Goal: Task Accomplishment & Management: Manage account settings

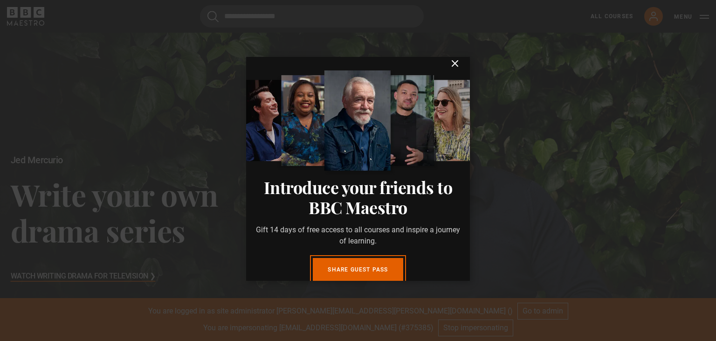
click at [454, 69] on icon "submit" at bounding box center [454, 63] width 11 height 11
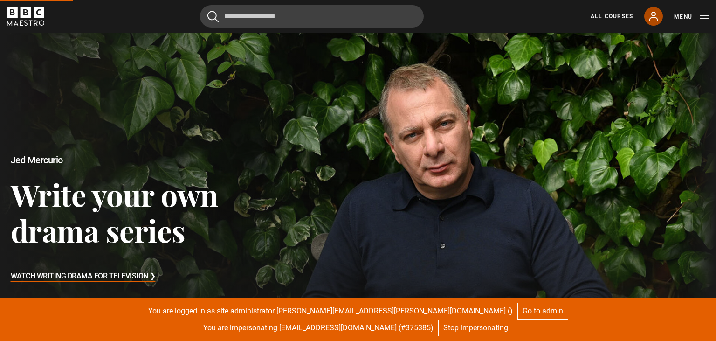
click at [653, 18] on icon at bounding box center [653, 16] width 7 height 8
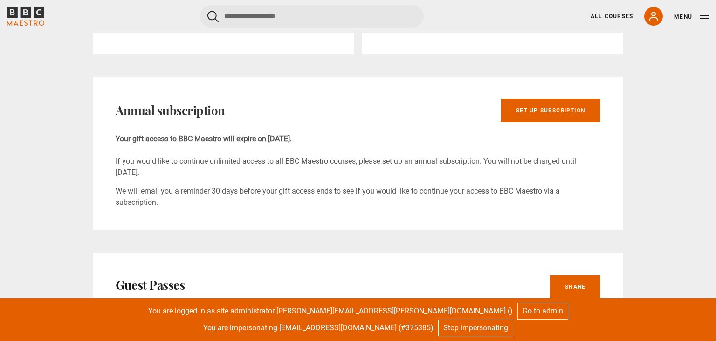
scroll to position [197, 0]
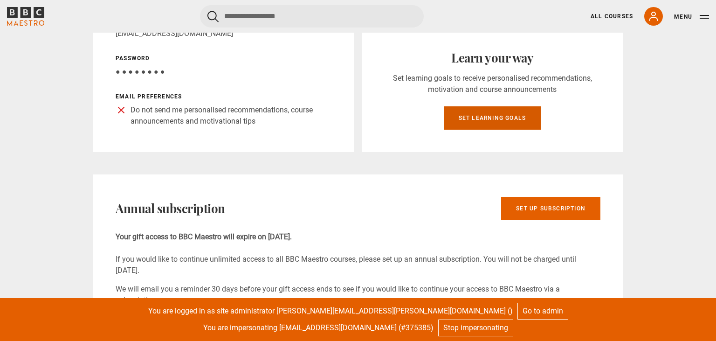
click at [490, 121] on link "Set learning goals" at bounding box center [492, 117] width 97 height 23
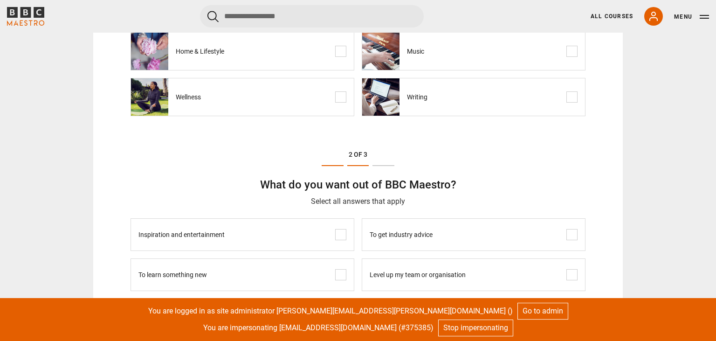
scroll to position [147, 0]
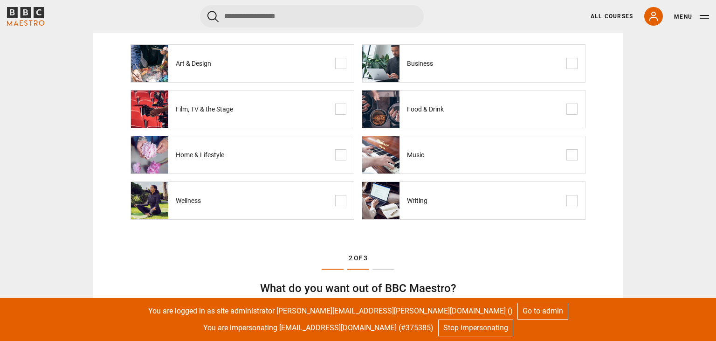
click at [342, 63] on span at bounding box center [340, 63] width 11 height 11
click at [494, 74] on label "Business" at bounding box center [474, 63] width 224 height 38
click at [339, 107] on span at bounding box center [340, 109] width 11 height 11
click at [504, 116] on label "Food & Drink" at bounding box center [474, 109] width 224 height 38
click at [342, 155] on span at bounding box center [340, 154] width 11 height 11
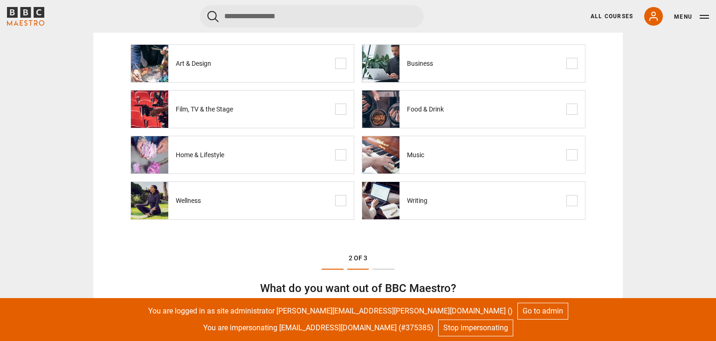
click at [502, 154] on label "Music" at bounding box center [474, 155] width 224 height 38
click at [341, 201] on span at bounding box center [340, 200] width 11 height 11
click at [499, 200] on label "Writing" at bounding box center [474, 200] width 224 height 38
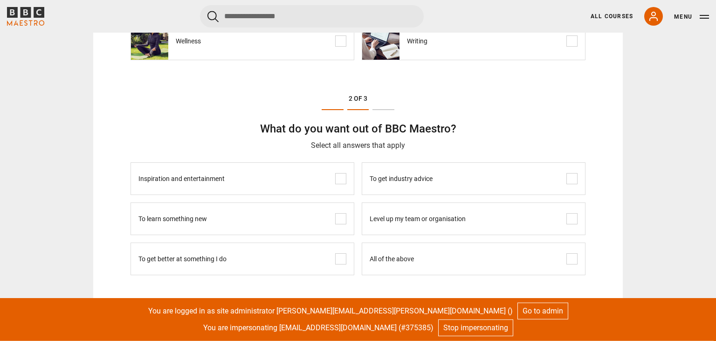
scroll to position [345, 0]
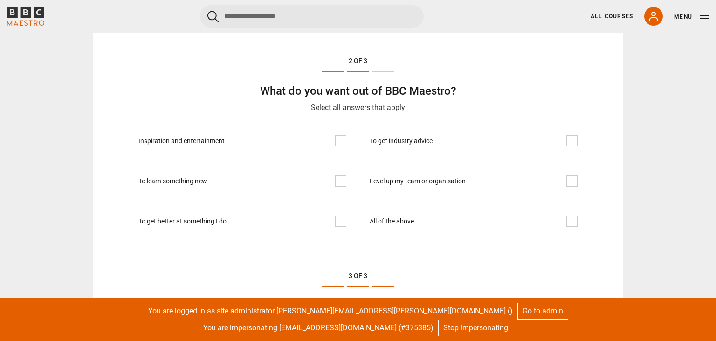
click at [431, 219] on label "All of the above" at bounding box center [474, 221] width 224 height 33
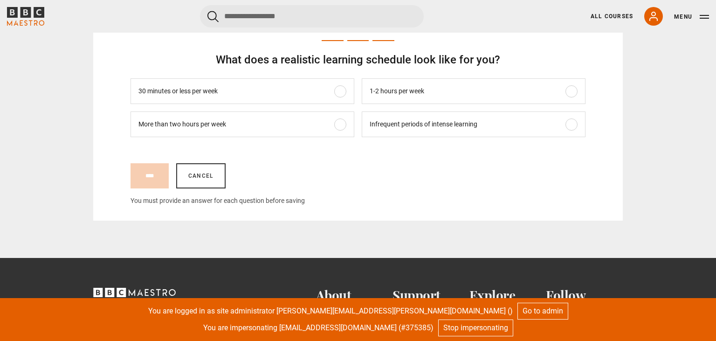
click at [285, 92] on label "30 minutes or less per week" at bounding box center [243, 91] width 224 height 26
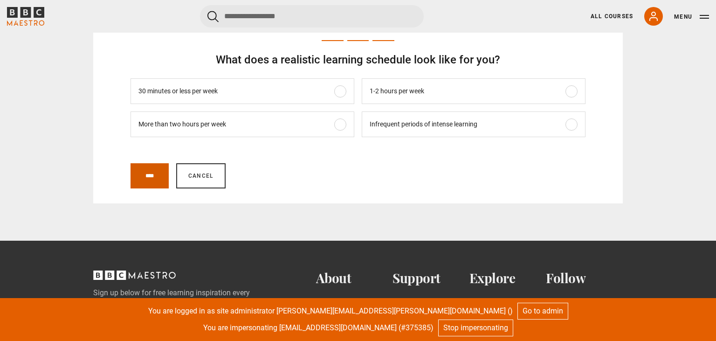
click at [153, 178] on input "****" at bounding box center [150, 175] width 38 height 25
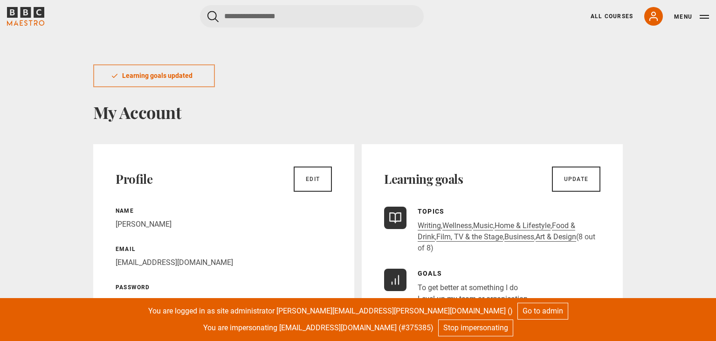
scroll to position [147, 0]
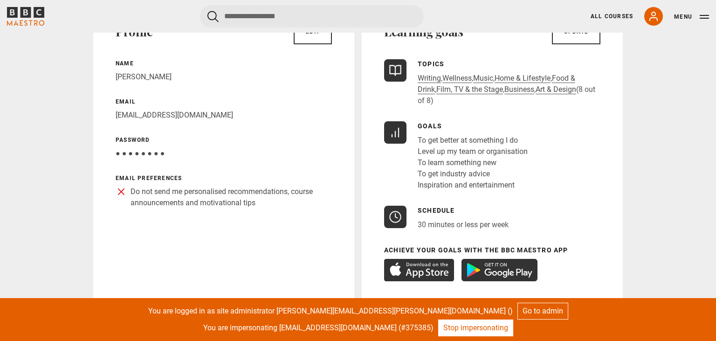
click at [481, 330] on link "Stop impersonating" at bounding box center [475, 327] width 75 height 17
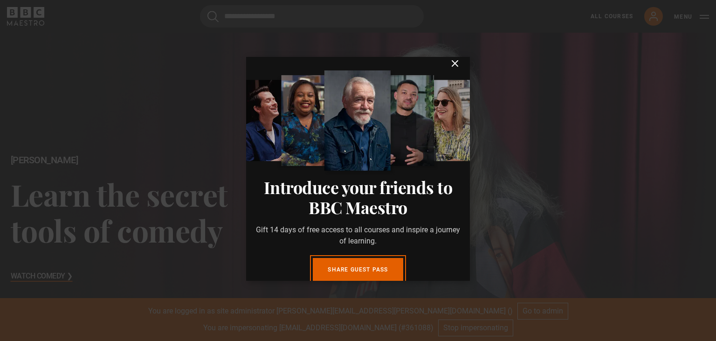
click at [455, 69] on icon "submit" at bounding box center [454, 63] width 11 height 11
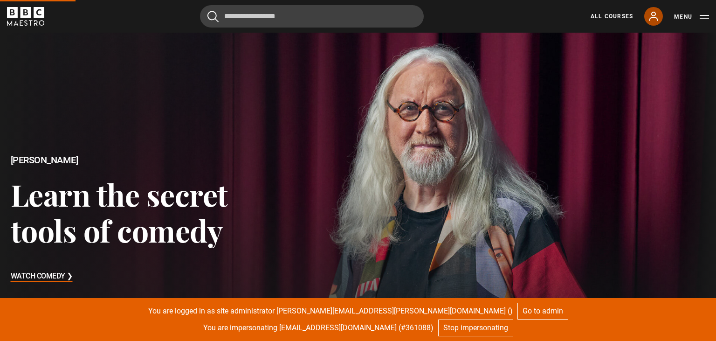
click at [657, 18] on icon at bounding box center [653, 16] width 7 height 8
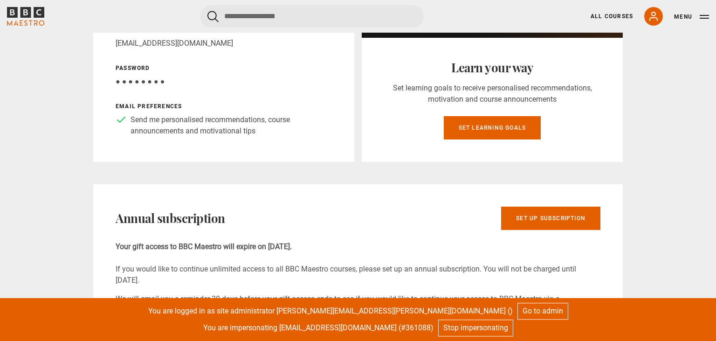
scroll to position [147, 0]
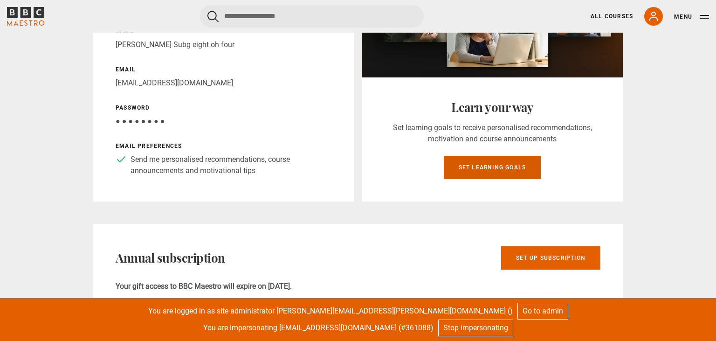
click at [474, 163] on link "Set learning goals" at bounding box center [492, 167] width 97 height 23
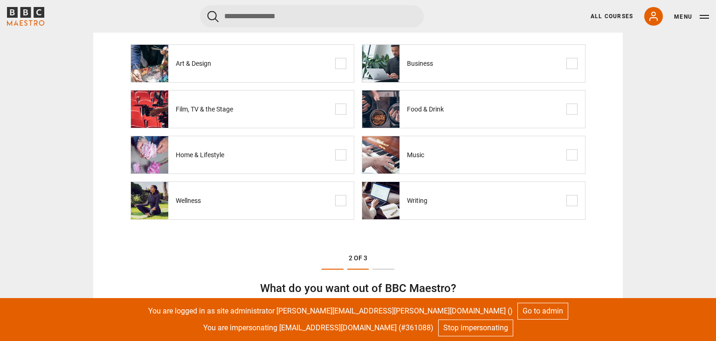
scroll to position [147, 0]
click at [542, 153] on label "Music" at bounding box center [474, 155] width 224 height 38
click at [241, 200] on label "Wellness" at bounding box center [243, 200] width 224 height 38
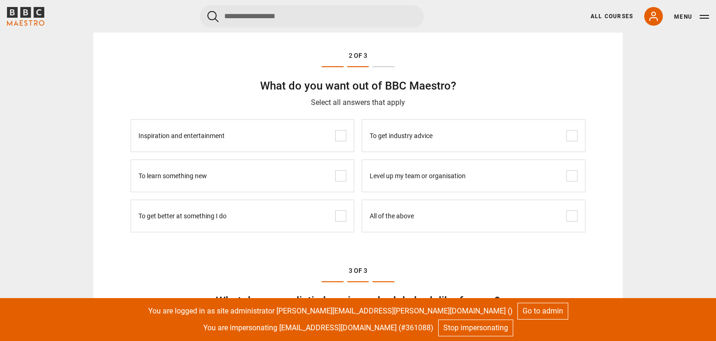
scroll to position [394, 0]
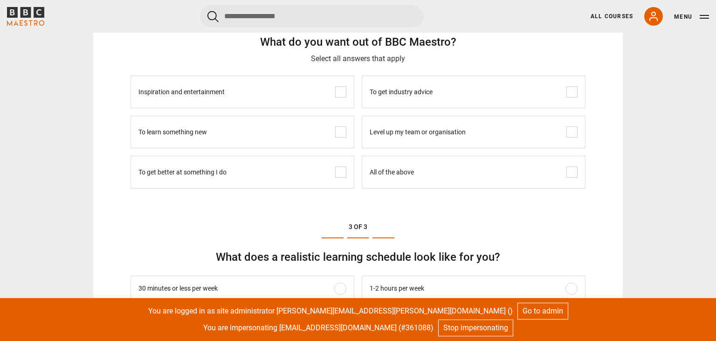
click at [432, 171] on label "All of the above" at bounding box center [474, 172] width 224 height 33
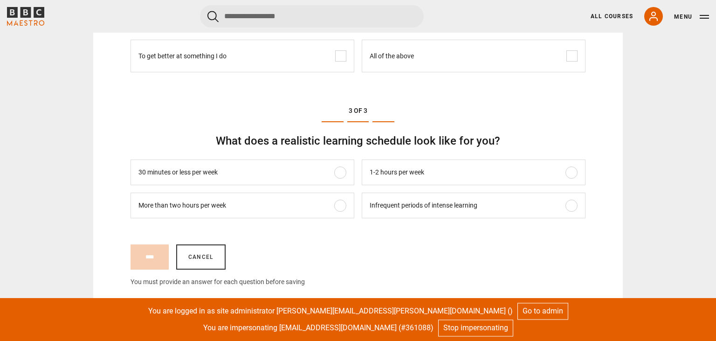
scroll to position [541, 0]
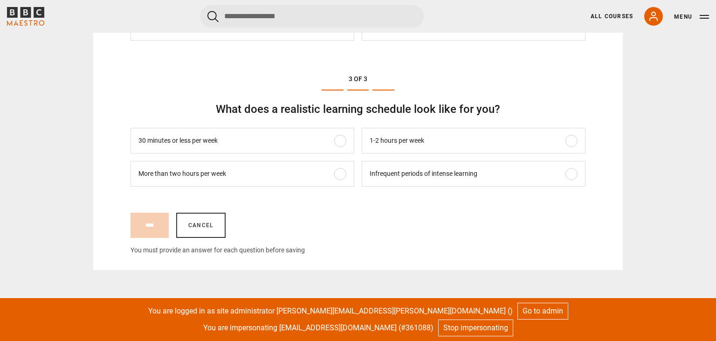
click at [337, 138] on span at bounding box center [340, 140] width 11 height 11
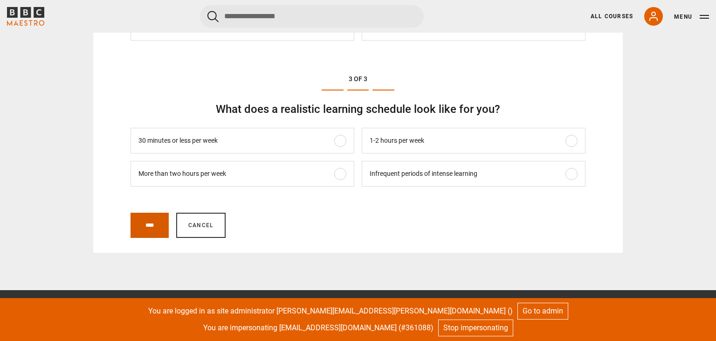
click at [152, 223] on input "****" at bounding box center [150, 225] width 38 height 25
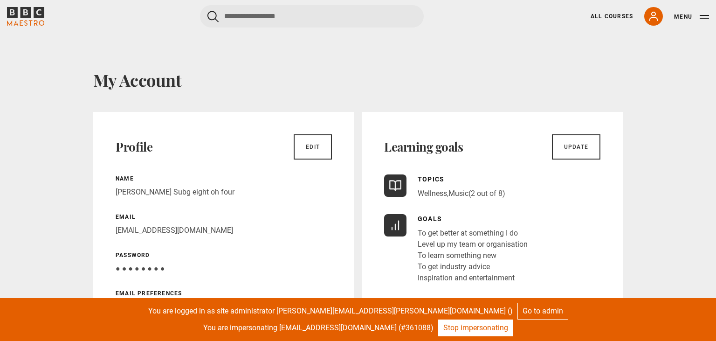
click at [479, 332] on link "Stop impersonating" at bounding box center [475, 327] width 75 height 17
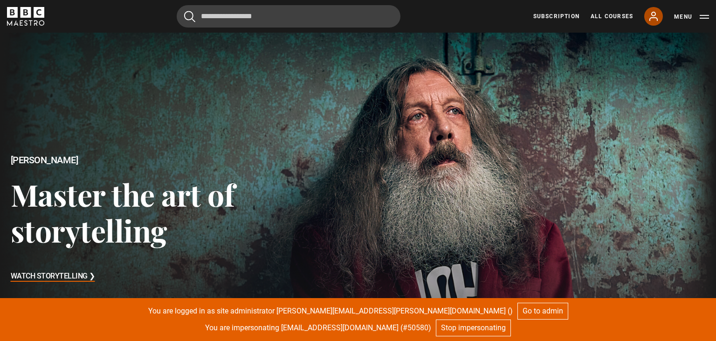
click at [654, 17] on icon at bounding box center [653, 16] width 11 height 11
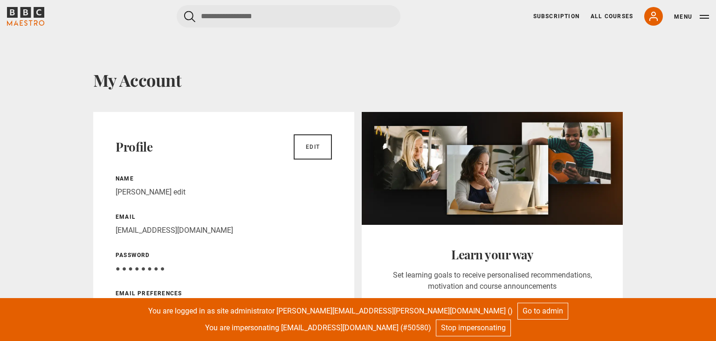
scroll to position [197, 0]
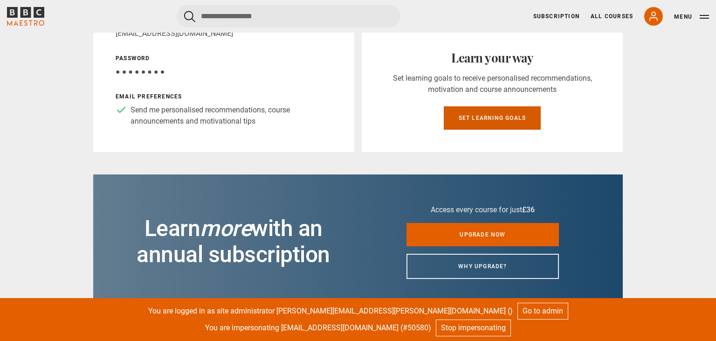
click at [490, 118] on link "Set learning goals" at bounding box center [492, 117] width 97 height 23
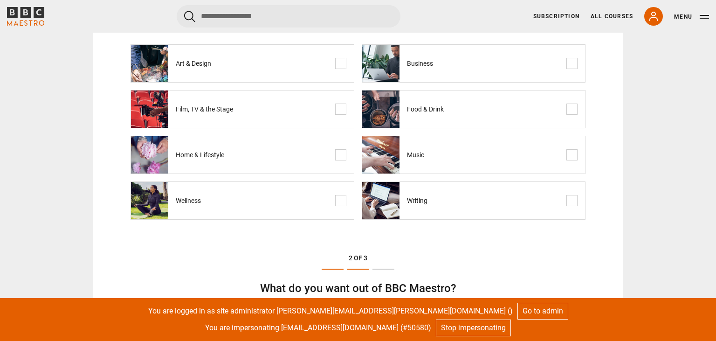
scroll to position [147, 0]
click at [335, 65] on label "Art & Design" at bounding box center [243, 63] width 224 height 38
click at [448, 68] on label "Business" at bounding box center [474, 63] width 224 height 38
click at [324, 111] on label "Film, TV & the Stage" at bounding box center [243, 109] width 224 height 38
click at [495, 125] on label "Food & Drink" at bounding box center [474, 109] width 224 height 38
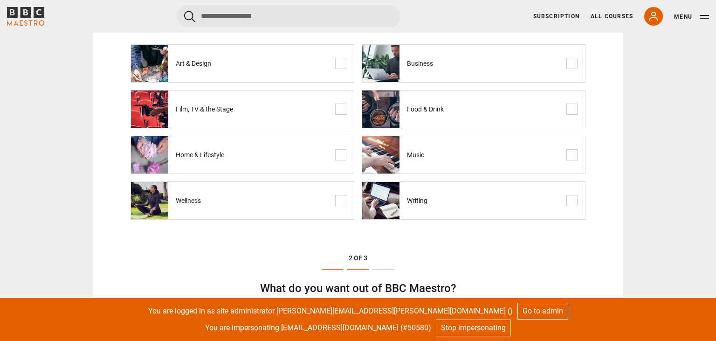
click at [305, 165] on label "Home & Lifestyle" at bounding box center [243, 155] width 224 height 38
click at [467, 163] on label "Music" at bounding box center [474, 155] width 224 height 38
drag, startPoint x: 314, startPoint y: 191, endPoint x: 320, endPoint y: 191, distance: 5.6
click at [315, 191] on label "Wellness" at bounding box center [243, 200] width 224 height 38
click at [458, 202] on label "Writing" at bounding box center [474, 200] width 224 height 38
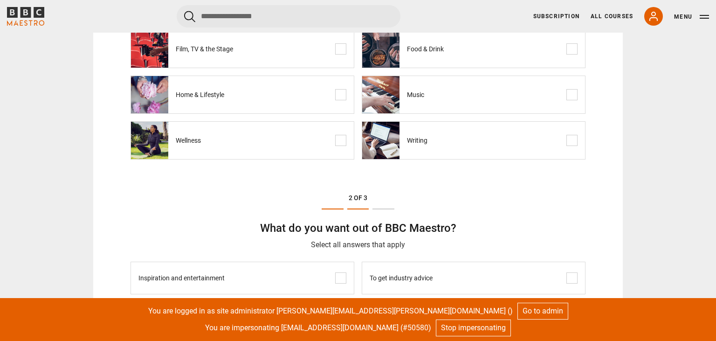
scroll to position [394, 0]
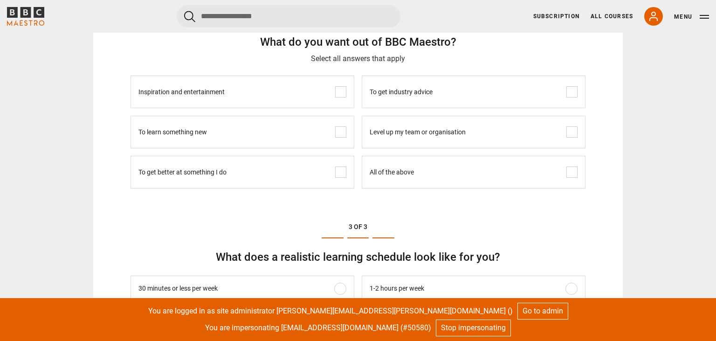
click at [441, 171] on label "All of the above" at bounding box center [474, 172] width 224 height 33
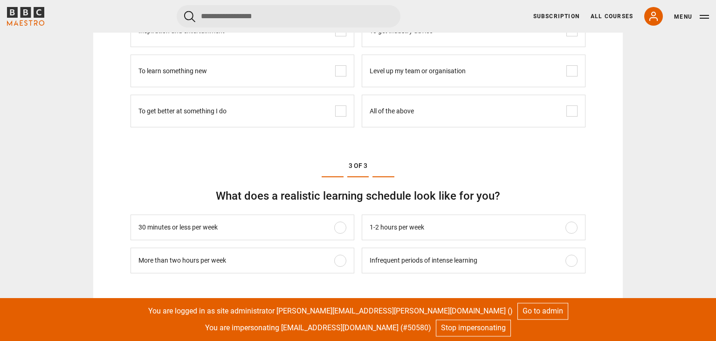
scroll to position [541, 0]
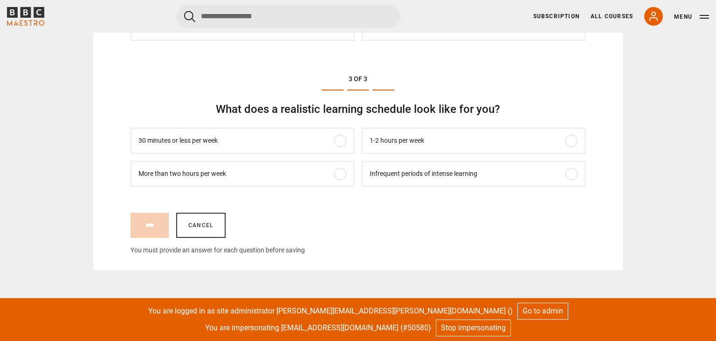
click at [324, 139] on label "30 minutes or less per week" at bounding box center [243, 141] width 224 height 26
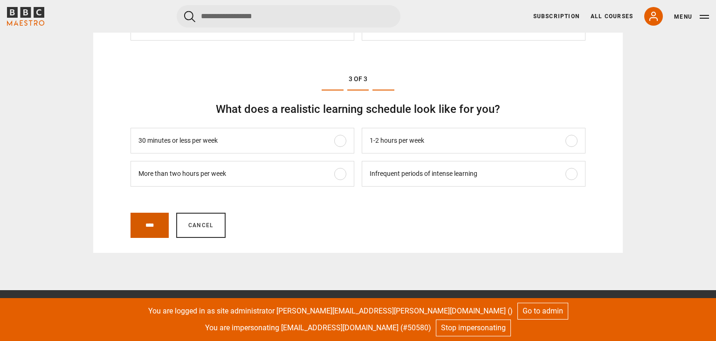
click at [145, 219] on input "****" at bounding box center [150, 225] width 38 height 25
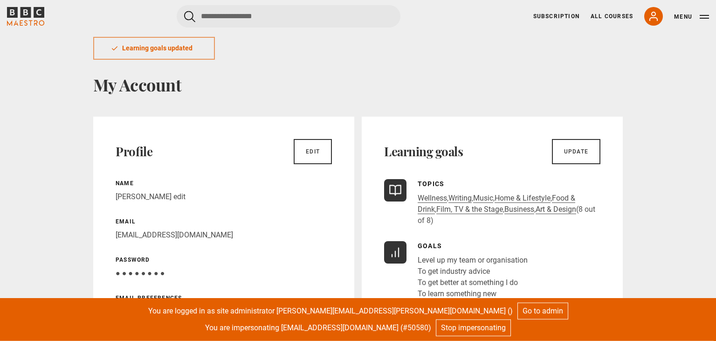
scroll to position [49, 0]
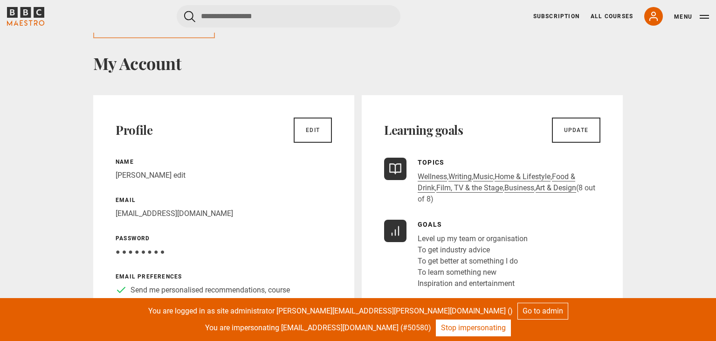
click at [467, 328] on link "Stop impersonating" at bounding box center [473, 327] width 75 height 17
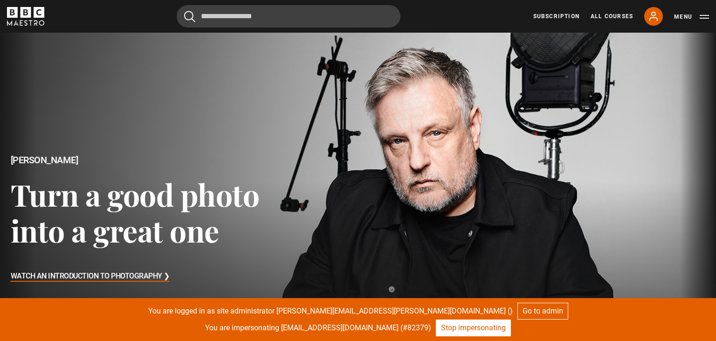
click at [469, 333] on link "Stop impersonating" at bounding box center [473, 327] width 75 height 17
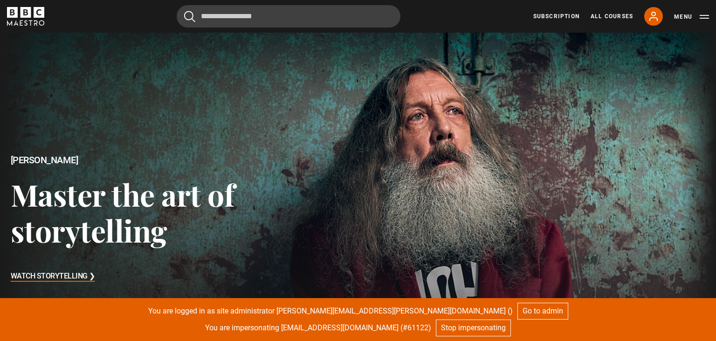
click at [654, 18] on icon at bounding box center [653, 16] width 7 height 8
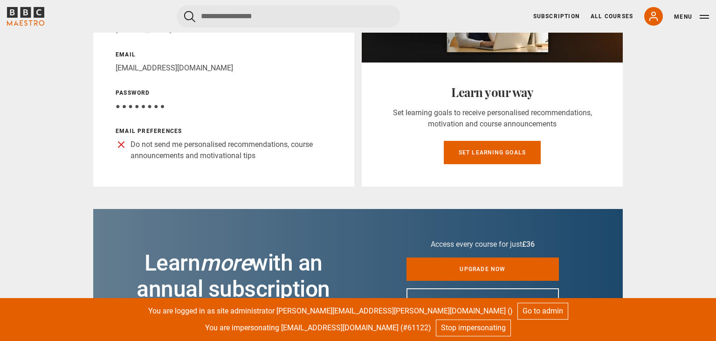
scroll to position [246, 0]
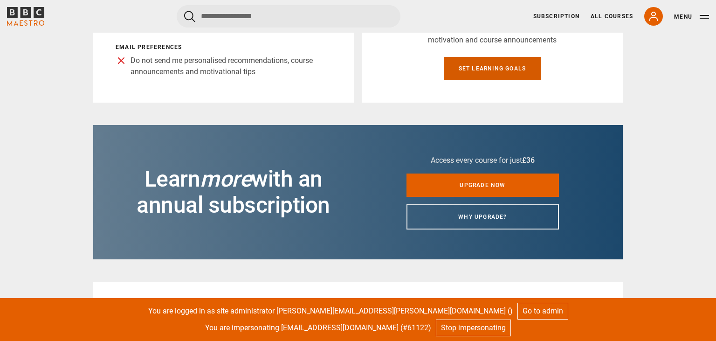
click at [497, 70] on link "Set learning goals" at bounding box center [492, 68] width 97 height 23
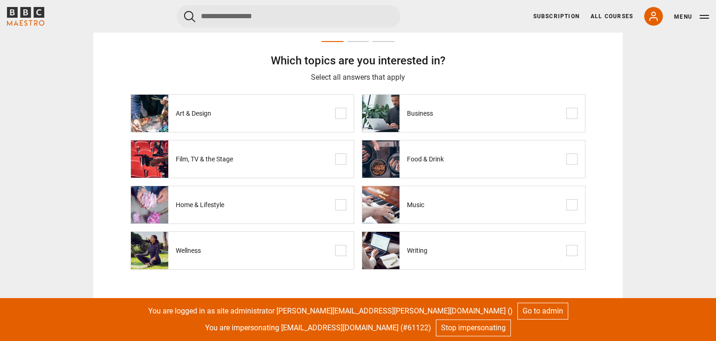
scroll to position [98, 0]
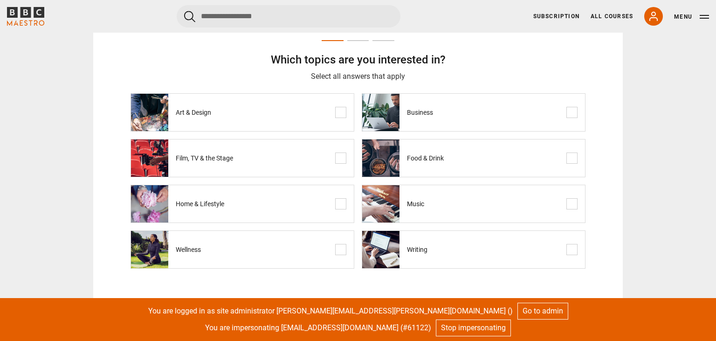
click at [340, 111] on span at bounding box center [340, 112] width 11 height 11
click at [477, 250] on label "Writing" at bounding box center [474, 249] width 224 height 38
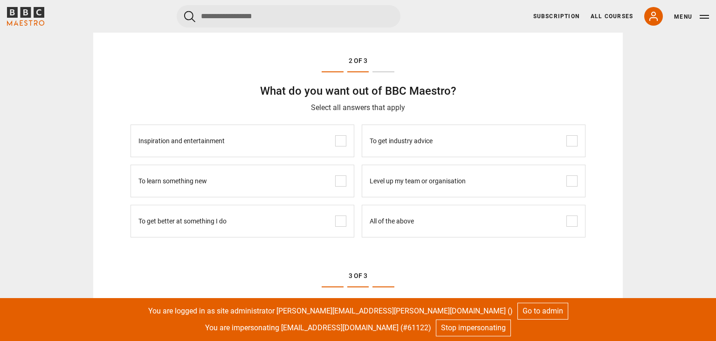
click at [417, 236] on label "All of the above" at bounding box center [474, 221] width 224 height 33
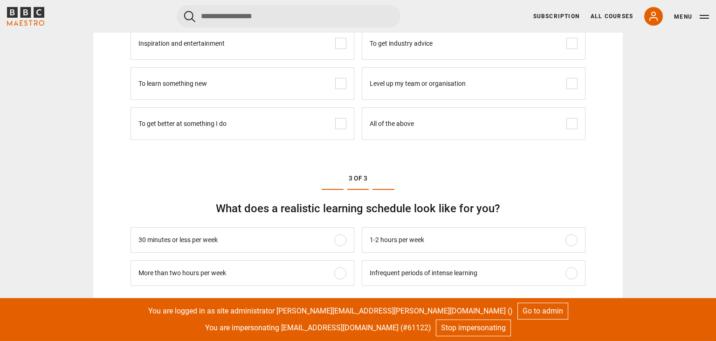
scroll to position [492, 0]
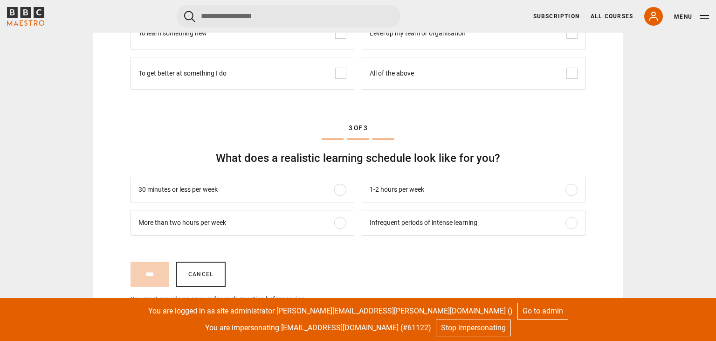
click at [327, 192] on label "30 minutes or less per week" at bounding box center [243, 190] width 224 height 26
click at [150, 269] on input "****" at bounding box center [150, 274] width 38 height 25
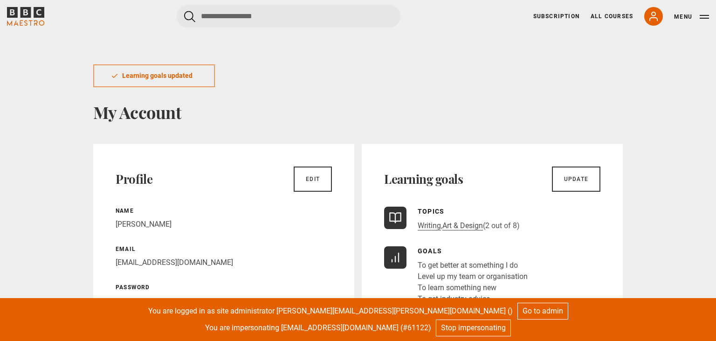
click at [488, 331] on link "Stop impersonating" at bounding box center [473, 327] width 75 height 17
